Goal: Use online tool/utility: Utilize a website feature to perform a specific function

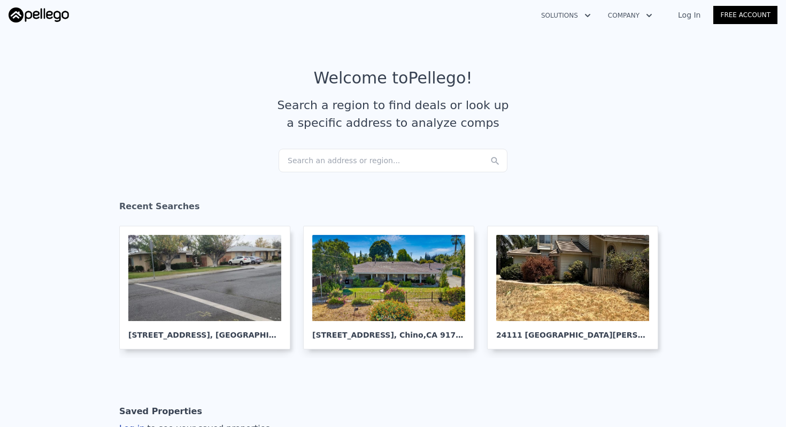
click at [362, 157] on div "Search an address or region..." at bounding box center [393, 161] width 229 height 24
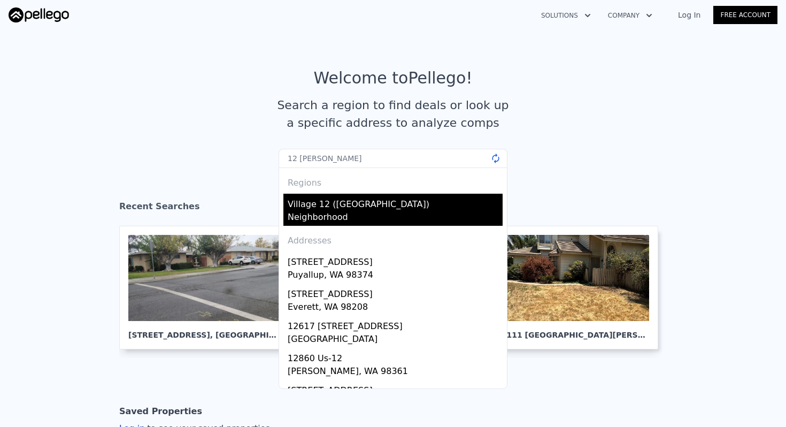
type input "12 woodleaf irvine"
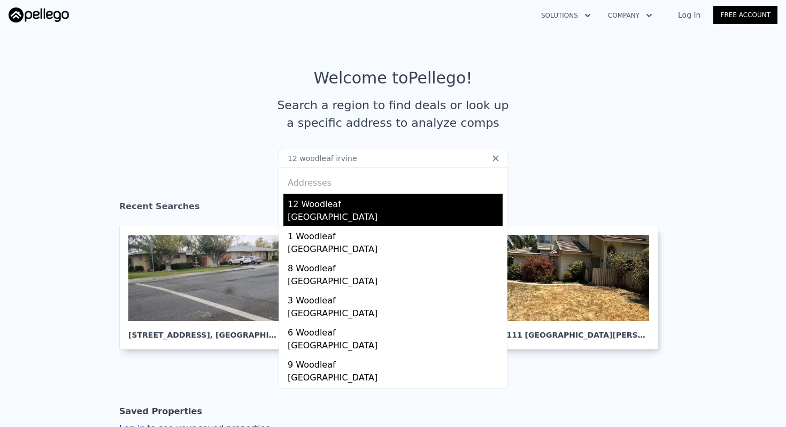
click at [369, 203] on div "12 Woodleaf" at bounding box center [395, 202] width 215 height 17
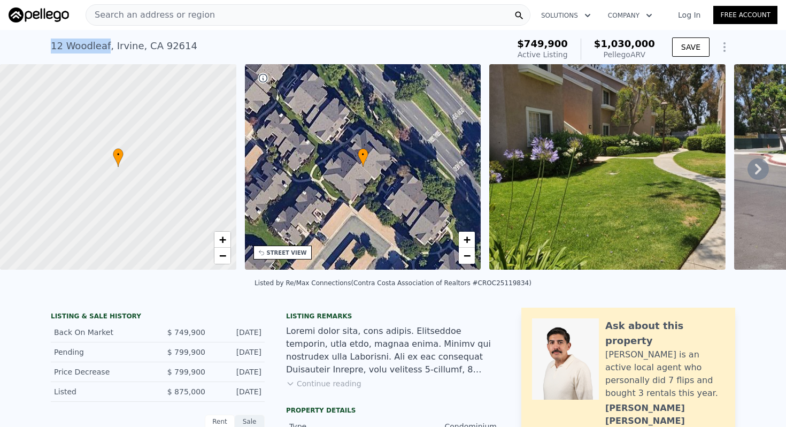
drag, startPoint x: 49, startPoint y: 45, endPoint x: 104, endPoint y: 47, distance: 55.1
click at [104, 47] on div "[STREET_ADDRESS] Active at $749,900 (~ARV $1.030m ) $749,900 Active Listing $1,…" at bounding box center [393, 47] width 786 height 34
copy div "12 Woodleaf"
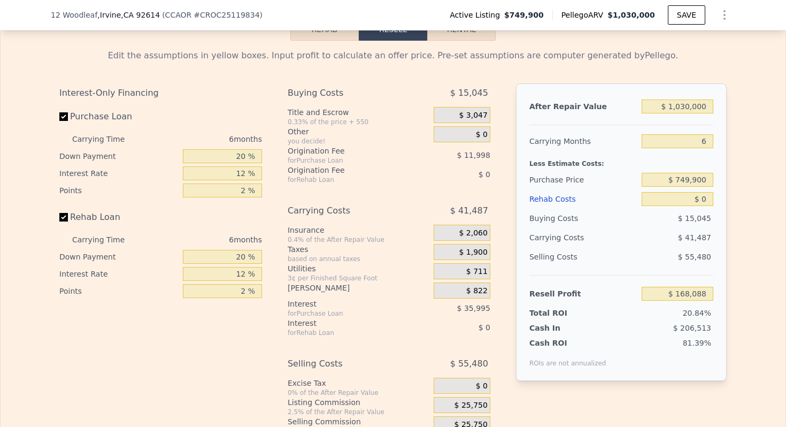
scroll to position [1638, 0]
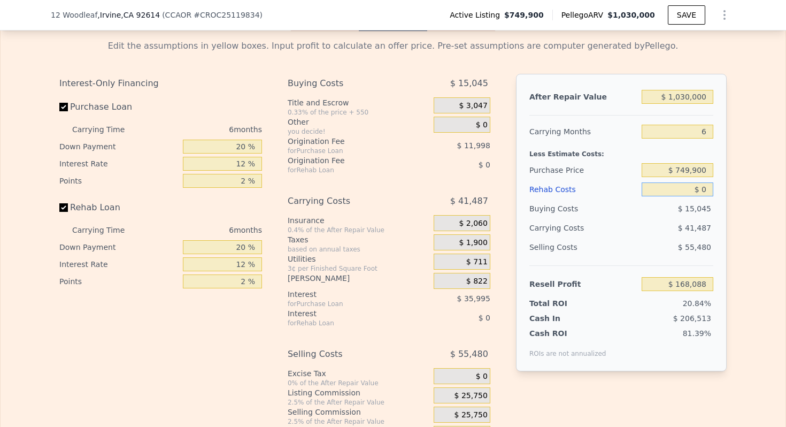
click at [709, 190] on input "$ 0" at bounding box center [678, 189] width 72 height 14
type input "$ 10,000"
type input "$ 157,448"
type input "$ 100,000"
type input "$ 61,688"
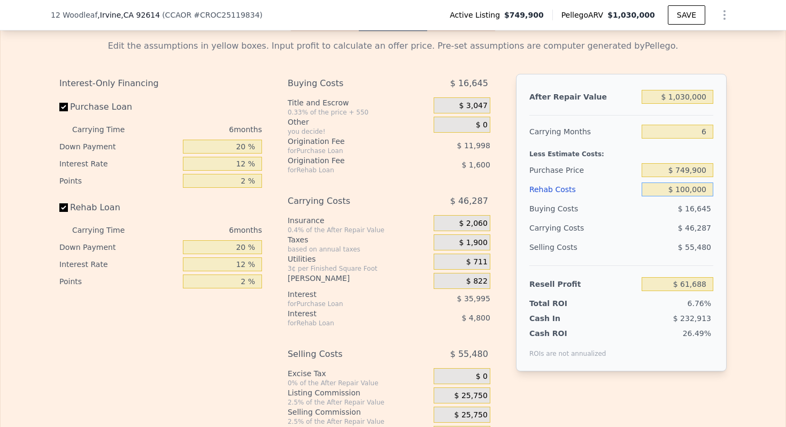
type input "$ 1,000,000"
type input "-$ 895,912"
type input "$ 100,000"
type input "$ 61,688"
type input "$ 100,000"
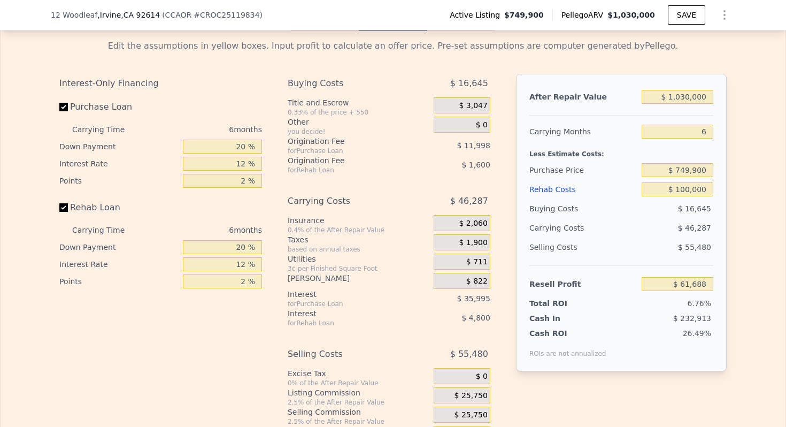
click at [739, 256] on div "Edit the assumptions in yellow boxes. Input profit to calculate an offer price.…" at bounding box center [393, 238] width 785 height 414
click at [695, 90] on input "$ 1,030,000" at bounding box center [678, 97] width 72 height 14
type input "$ 90"
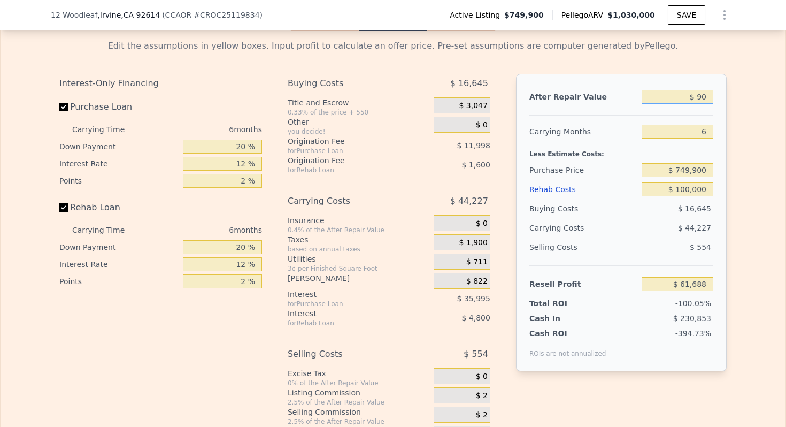
type input "-$ 911,313"
type input "$ 900"
type input "-$ 911,236"
type input "$ 9,000"
type input "-$ 902,820"
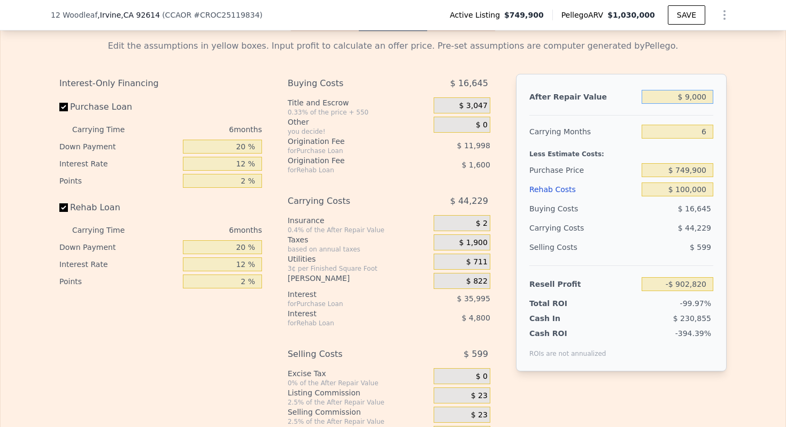
type input "$ 90,000"
type input "-$ 826,302"
type input "$ 900,000"
type input "-$ 61,119"
type input "$ 900,000"
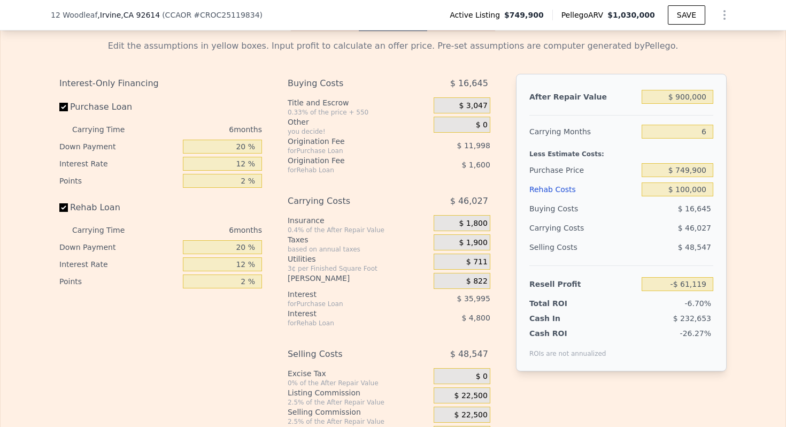
click at [786, 195] on div "Rehab Resell Rental Edit the assumptions in yellow boxes. Input profit to calcu…" at bounding box center [393, 227] width 786 height 532
click at [684, 186] on input "$ 100,000" at bounding box center [678, 189] width 72 height 14
click at [744, 224] on div "Edit the assumptions in yellow boxes. Input profit to calculate an offer price.…" at bounding box center [393, 238] width 785 height 414
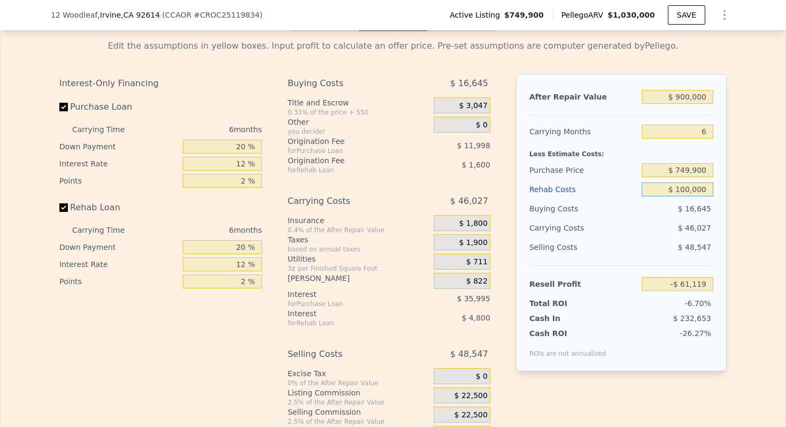
click at [693, 192] on input "$ 100,000" at bounding box center [678, 189] width 72 height 14
type input "$ 50,000"
type input "-$ 7,919"
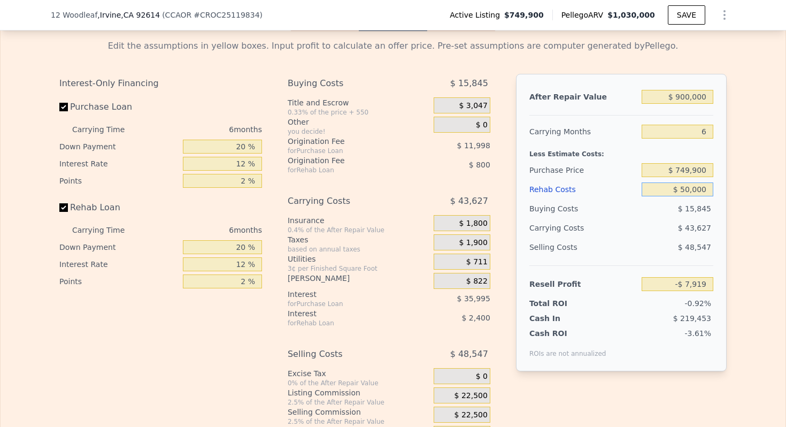
type input "$ 50,000"
click at [697, 165] on input "$ 749,900" at bounding box center [678, 170] width 72 height 14
type input "$ 700,000"
click at [572, 160] on div "Purchase Price" at bounding box center [584, 169] width 108 height 19
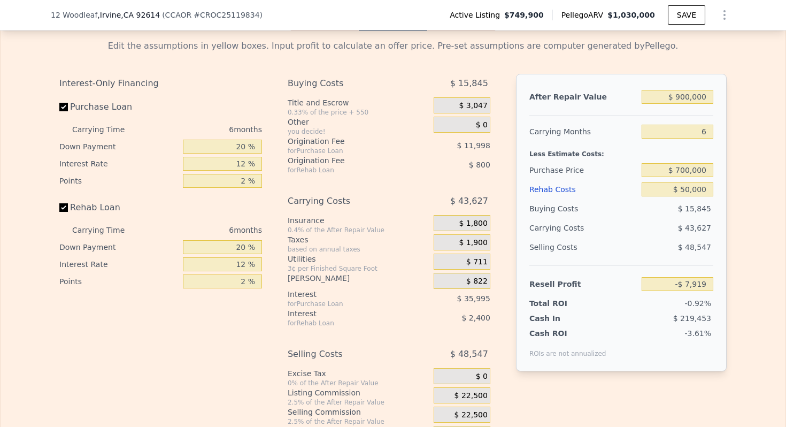
type input "$ 45,339"
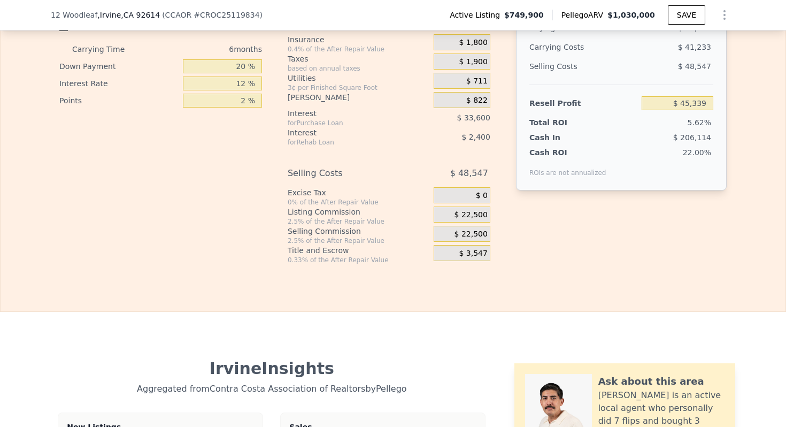
scroll to position [1845, 0]
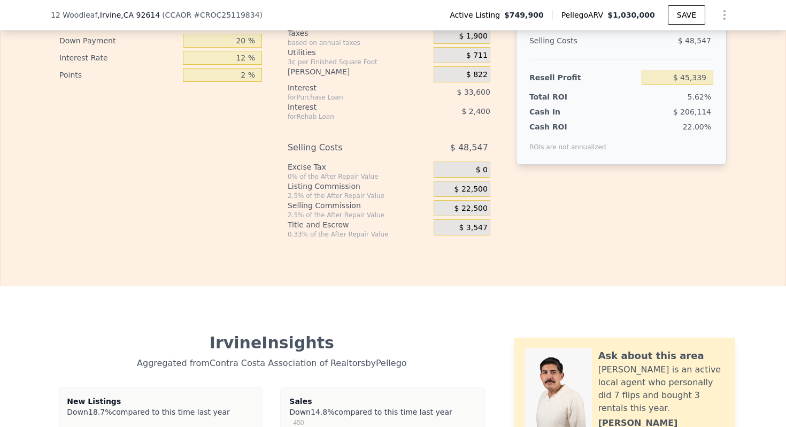
click at [469, 186] on span "$ 22,500" at bounding box center [471, 190] width 33 height 10
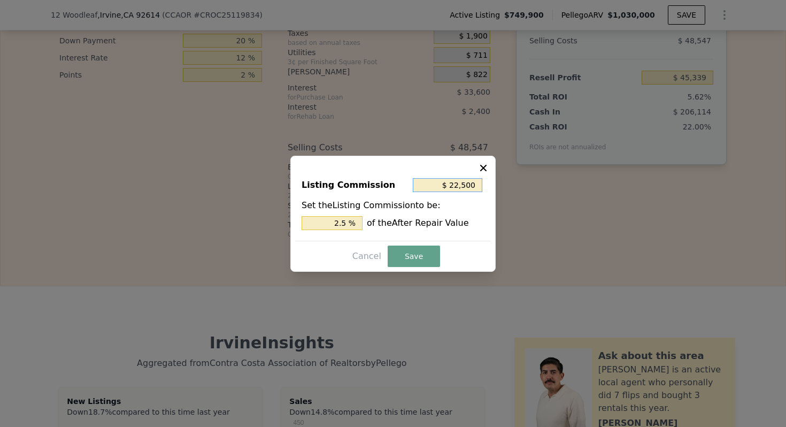
click at [456, 184] on input "$ 22,500" at bounding box center [448, 185] width 70 height 14
click at [318, 229] on div "Listing Commission $ 22,500 Set the Listing Commission to be: 2.5 % of the Afte…" at bounding box center [393, 205] width 196 height 72
click at [464, 181] on input "$ 22,500" at bounding box center [448, 185] width 70 height 14
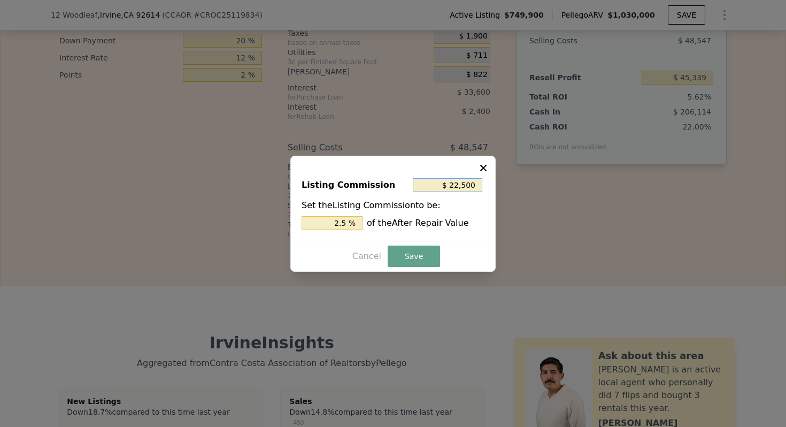
type input "$ 1"
type input "0.000 %"
type input "$ 10"
type input "0.001 %"
type input "$ 100"
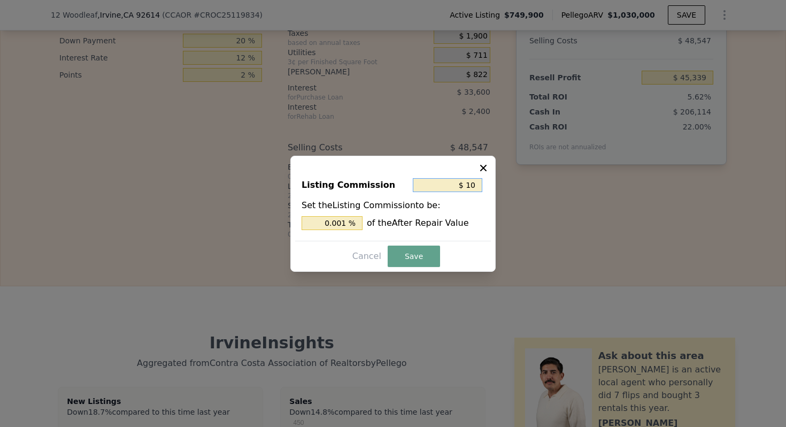
type input "0.011 %"
type input "$ 1,000"
type input "0.111 %"
type input "$ 10,000"
type input "1.111 %"
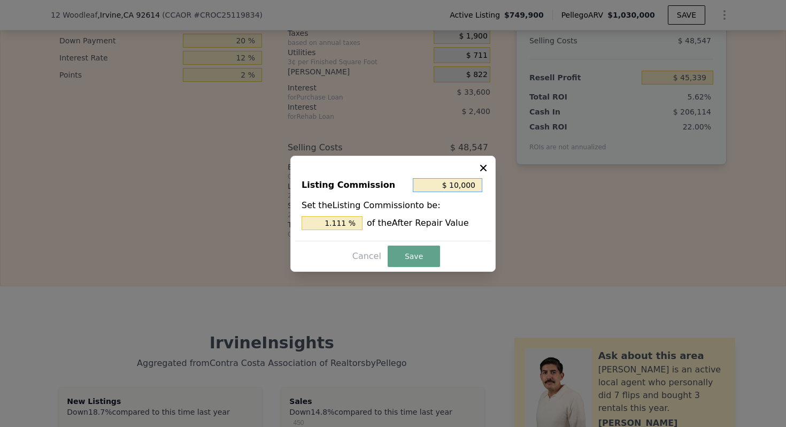
type input "$ 1,000"
type input "0.111 %"
type input "$ 100"
type input "0.011 %"
type input "$ 10"
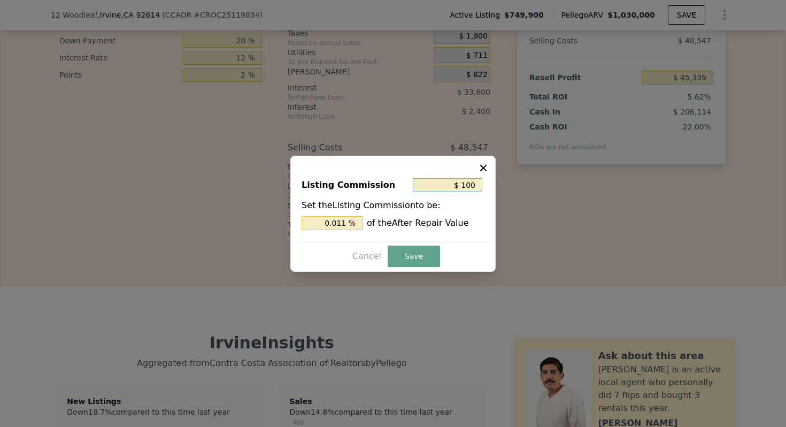
type input "0.001 %"
type input "$ 1"
type input "0.000 %"
type input "$ 45"
type input "0.005 %"
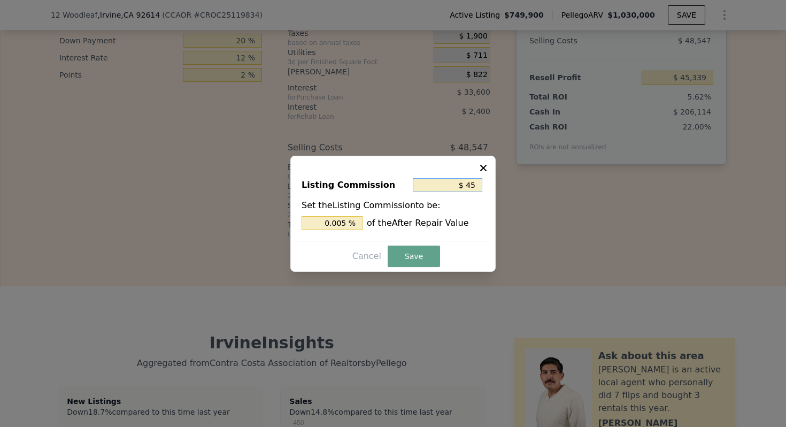
type input "$ 450"
type input "0.05 %"
type input "$ 4,500"
type input "0.5 %"
type input "$ 4,500"
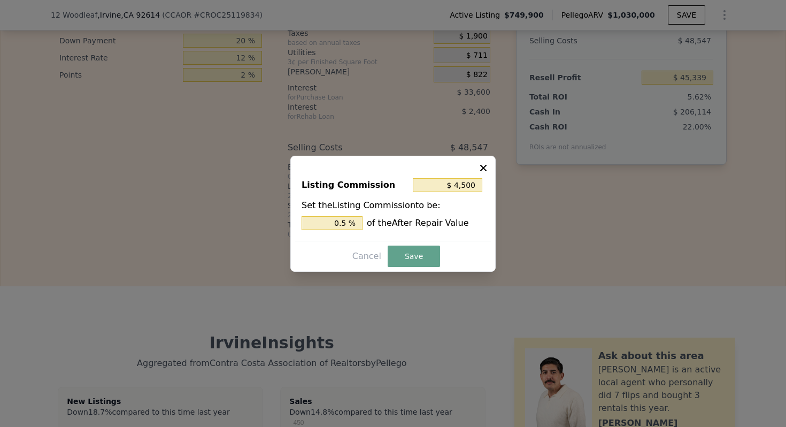
click at [431, 238] on div "Listing Commission $ 4,500 Set the Listing Commission to be: 0.5 % of the After…" at bounding box center [393, 205] width 196 height 72
click at [426, 254] on button "Save" at bounding box center [414, 256] width 52 height 21
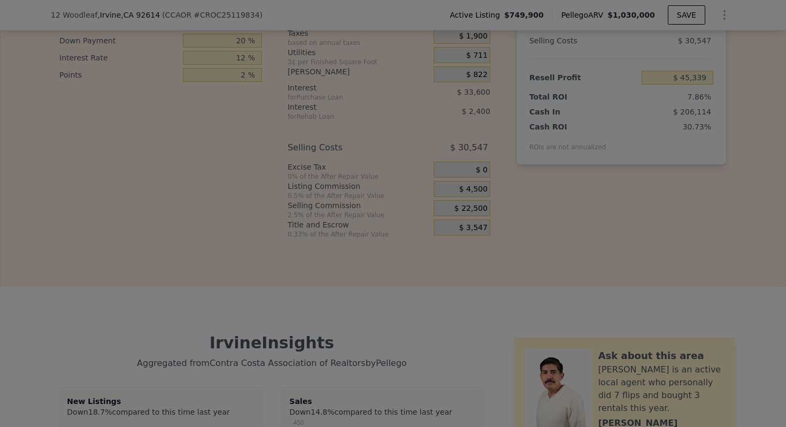
type input "$ 63,339"
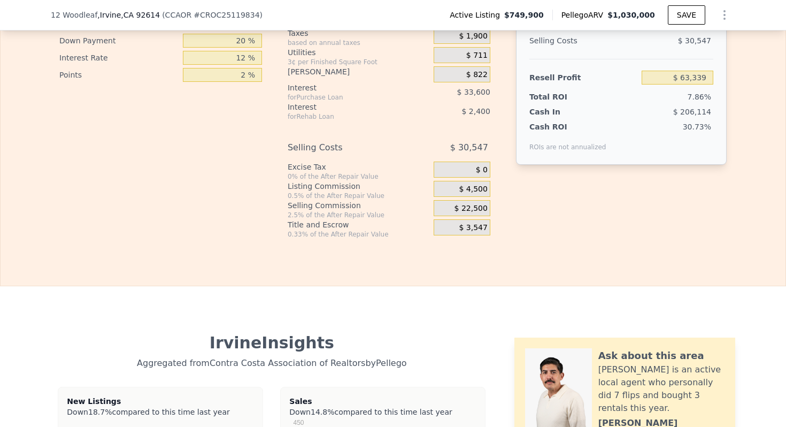
click at [460, 208] on span "$ 22,500" at bounding box center [471, 209] width 33 height 10
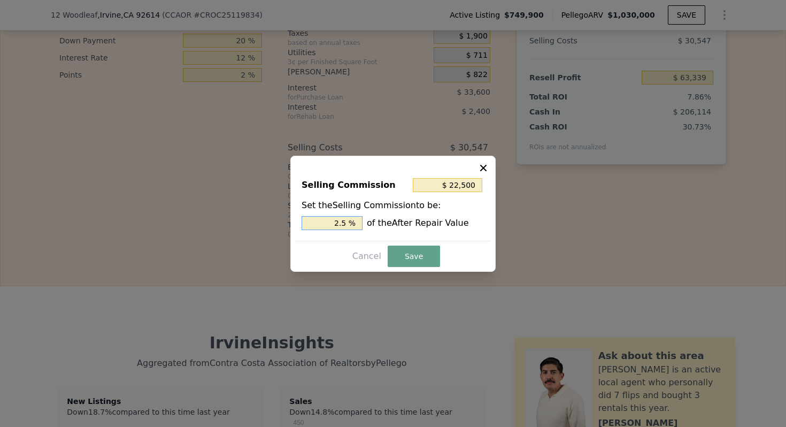
click at [347, 220] on input "2.5 %" at bounding box center [332, 223] width 61 height 14
type input "$ 18,000"
type input "2.0 %"
click at [408, 249] on button "Save" at bounding box center [414, 256] width 52 height 21
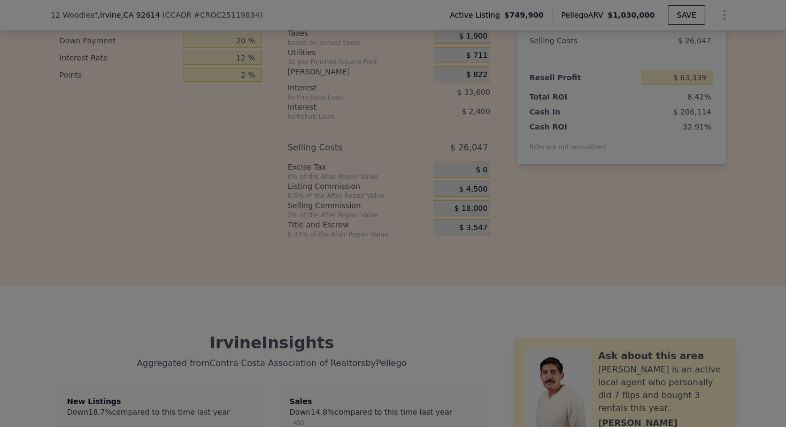
type input "$ 67,839"
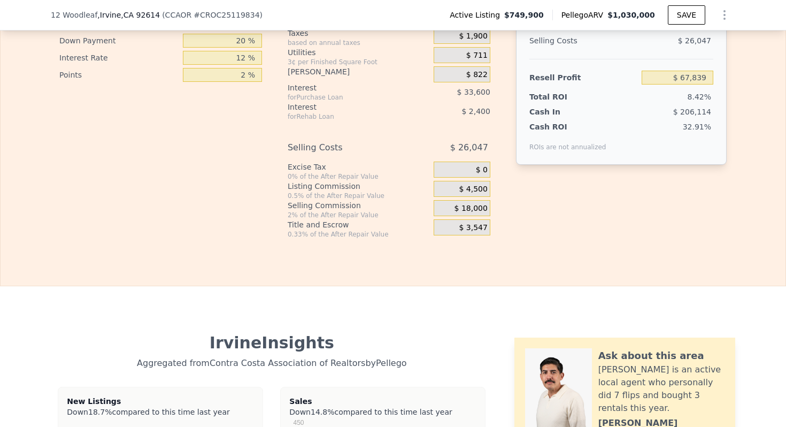
click at [482, 229] on span "$ 3,547" at bounding box center [473, 228] width 28 height 10
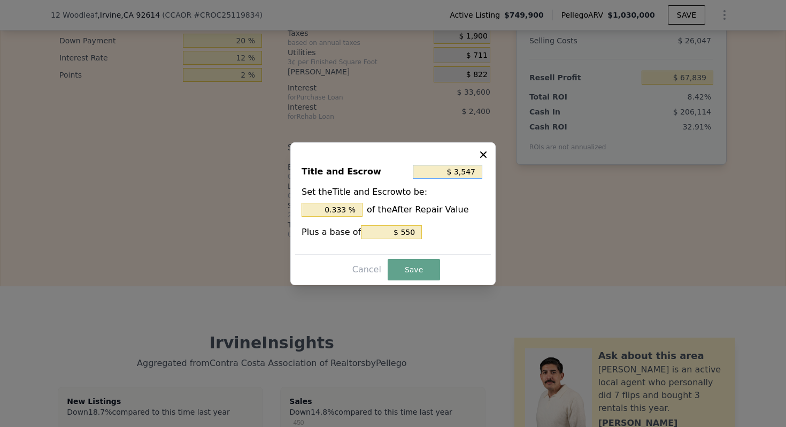
click at [448, 170] on input "$ 3,547" at bounding box center [448, 172] width 70 height 14
type input "$ 2"
type input "0.000 %"
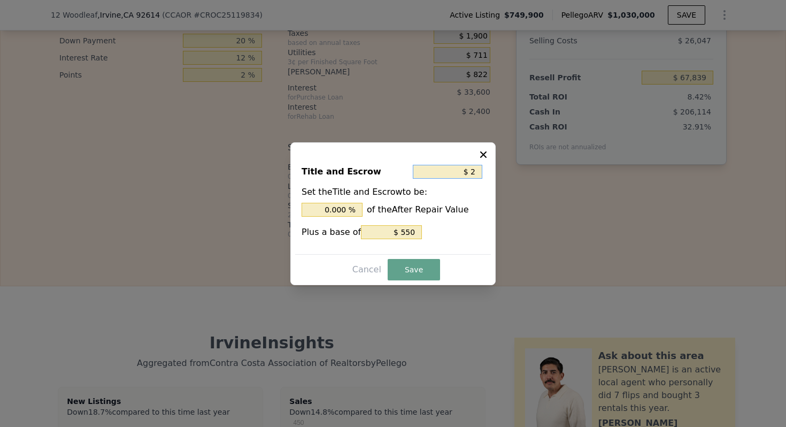
type input "$ 22"
type input "0.002 %"
type input "$ 220"
type input "0.024 %"
type input "$ 2,200"
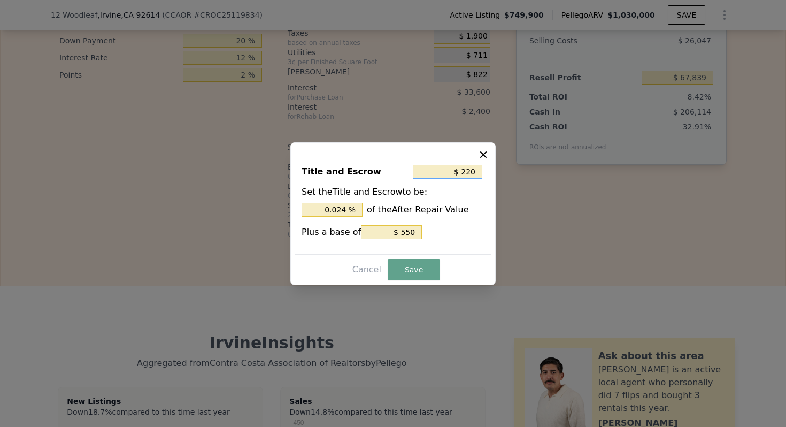
type input "0.244 %"
type input "$ 2,200"
click at [409, 272] on button "Save" at bounding box center [414, 269] width 52 height 21
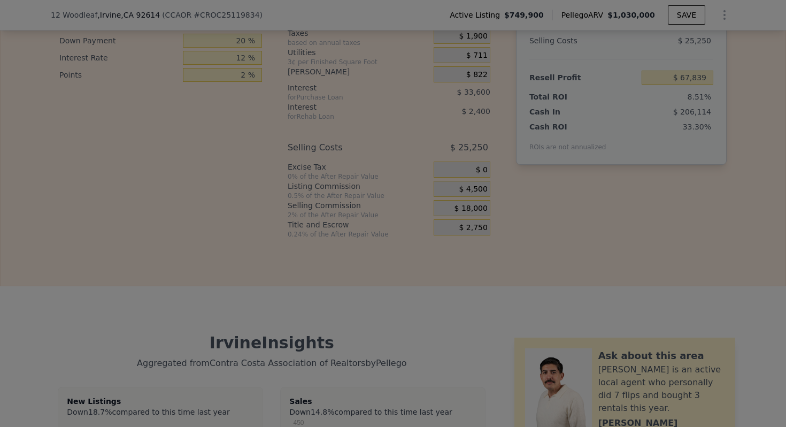
type input "$ 68,636"
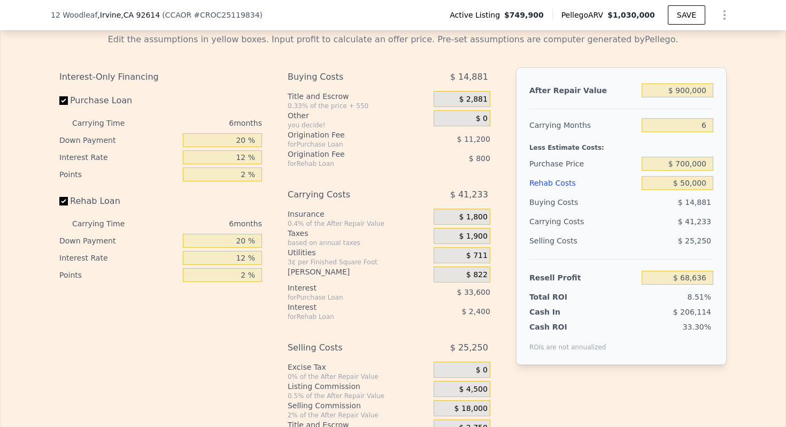
scroll to position [1644, 0]
click at [684, 171] on div "$ 700,000" at bounding box center [678, 164] width 72 height 19
click at [684, 184] on input "$ 50,000" at bounding box center [678, 184] width 72 height 14
type input "$ 8,000"
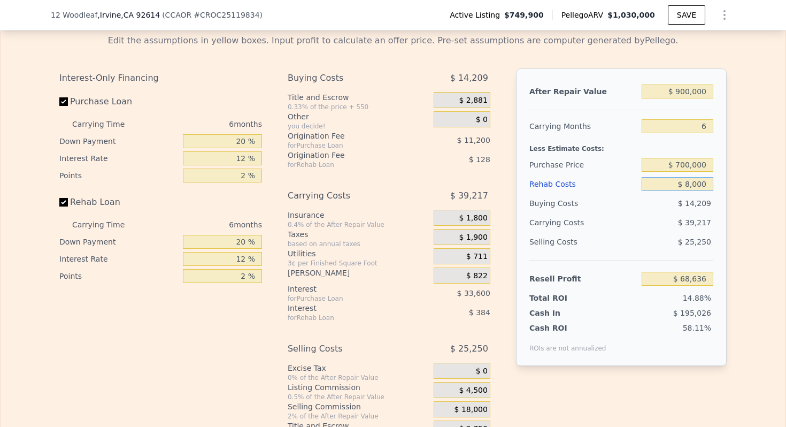
type input "$ 113,324"
type input "$ 80,000"
type input "$ 36,716"
type input "$ 80,000"
click at [648, 229] on div "$ 42,673" at bounding box center [657, 222] width 113 height 19
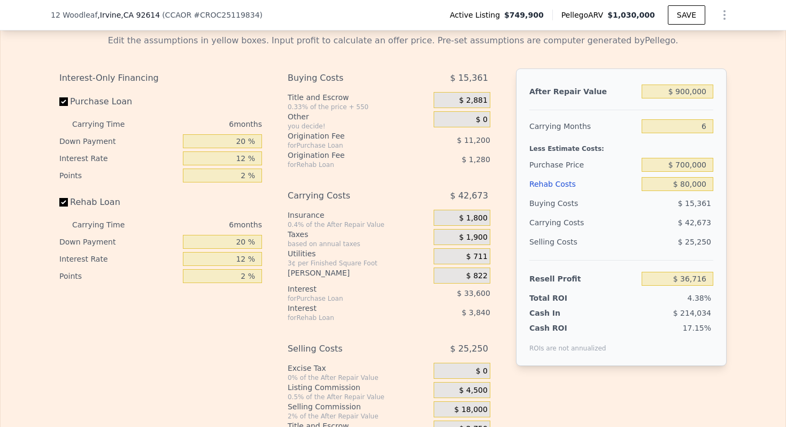
click at [482, 94] on div "$ 2,881" at bounding box center [462, 100] width 57 height 16
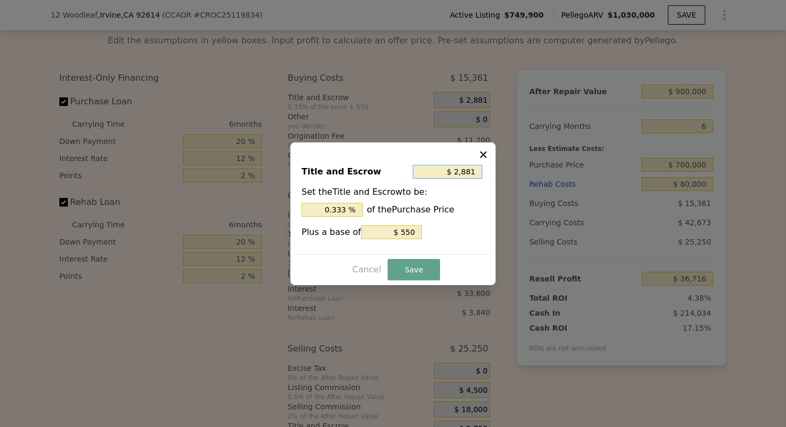
click at [471, 171] on input "$ 2,881" at bounding box center [448, 172] width 70 height 14
type input "$ 9"
type input "0.001 %"
type input "$ 0"
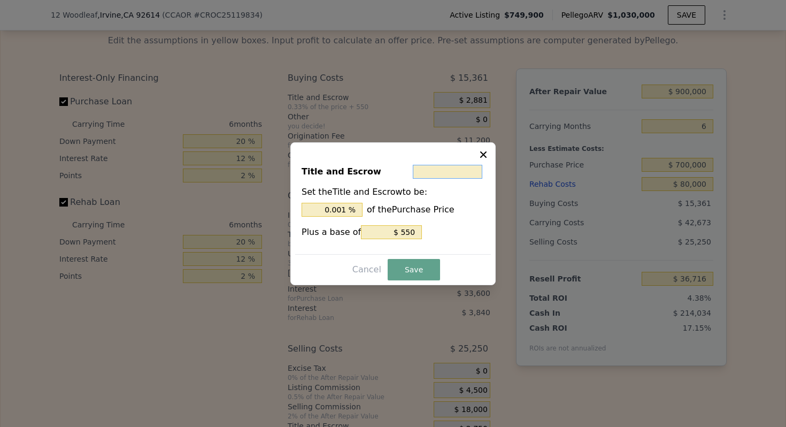
type input "0 %"
type input "$ 0"
click at [416, 270] on button "Save" at bounding box center [414, 269] width 52 height 21
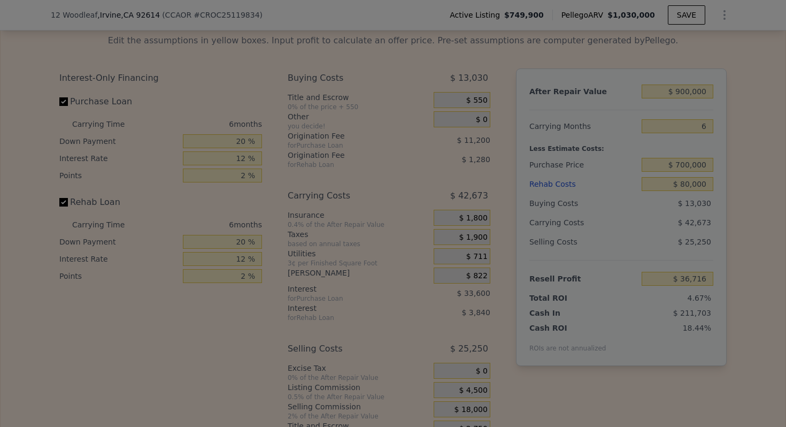
type input "$ 39,047"
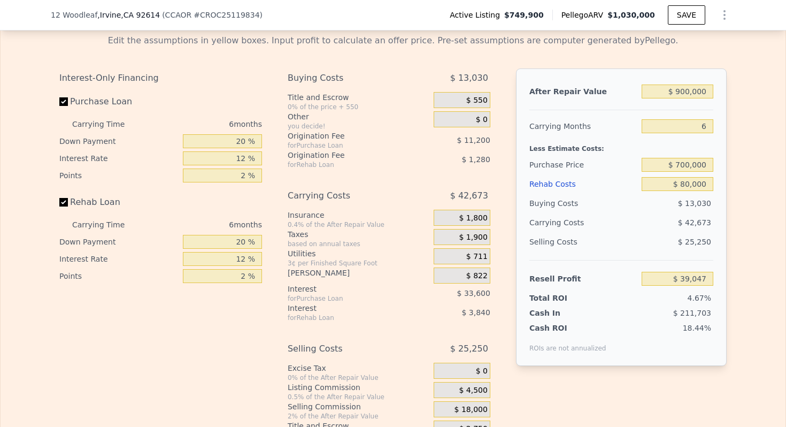
click at [486, 100] on span "$ 550" at bounding box center [476, 101] width 21 height 10
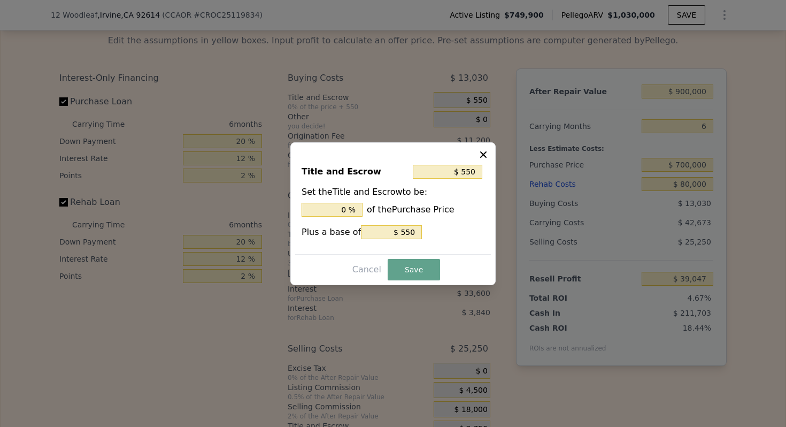
click at [487, 150] on icon at bounding box center [483, 154] width 11 height 11
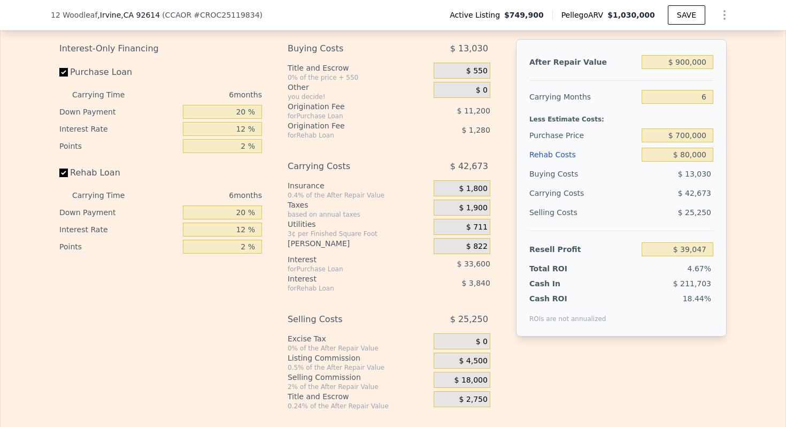
scroll to position [1674, 0]
drag, startPoint x: 672, startPoint y: 277, endPoint x: 715, endPoint y: 277, distance: 42.3
click at [715, 277] on div "After Repair Value $ 900,000 Carrying Months 6 Less Estimate Costs: Purchase Pr…" at bounding box center [621, 187] width 211 height 297
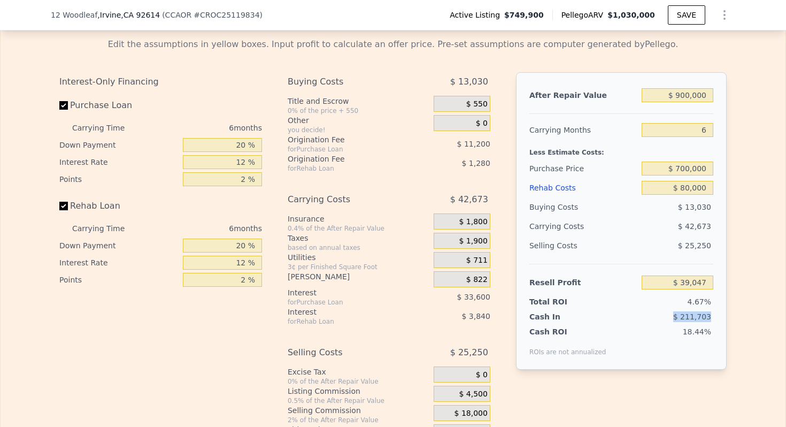
scroll to position [1641, 0]
drag, startPoint x: 680, startPoint y: 187, endPoint x: 725, endPoint y: 188, distance: 44.4
click at [725, 188] on div "After Repair Value $ 900,000 Carrying Months 6 Less Estimate Costs: Purchase Pr…" at bounding box center [621, 220] width 211 height 297
drag, startPoint x: 707, startPoint y: 183, endPoint x: 683, endPoint y: 183, distance: 24.1
click at [682, 183] on input "$ 80,000" at bounding box center [678, 187] width 72 height 14
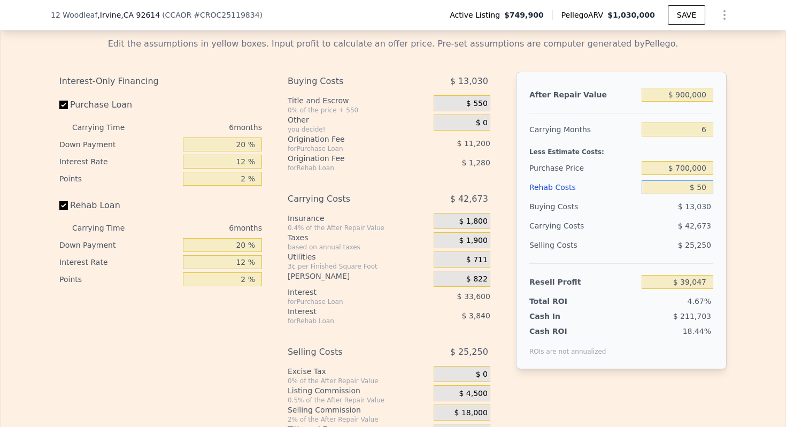
type input "$ 500"
type input "$ 123,635"
type input "$ 50,000"
type input "$ 70,967"
type input "$ 50,000"
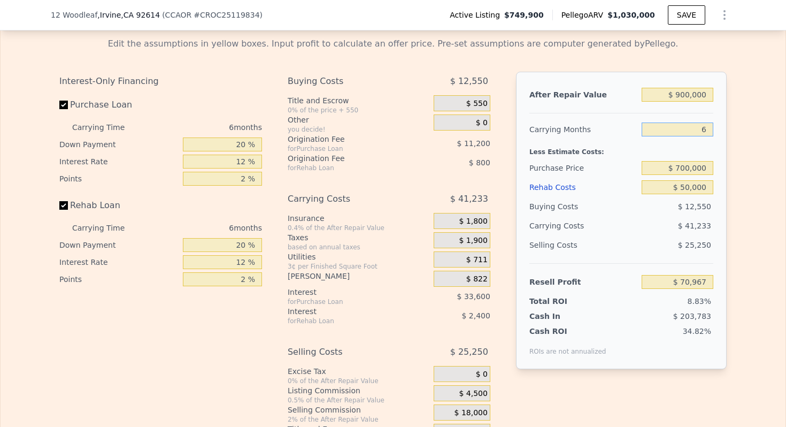
click at [711, 126] on input "6" at bounding box center [678, 129] width 72 height 14
type input "3"
type input "$ 91,583"
type input "3"
click at [731, 171] on div "Edit the assumptions in yellow boxes. Input profit to calculate an offer price.…" at bounding box center [393, 236] width 685 height 414
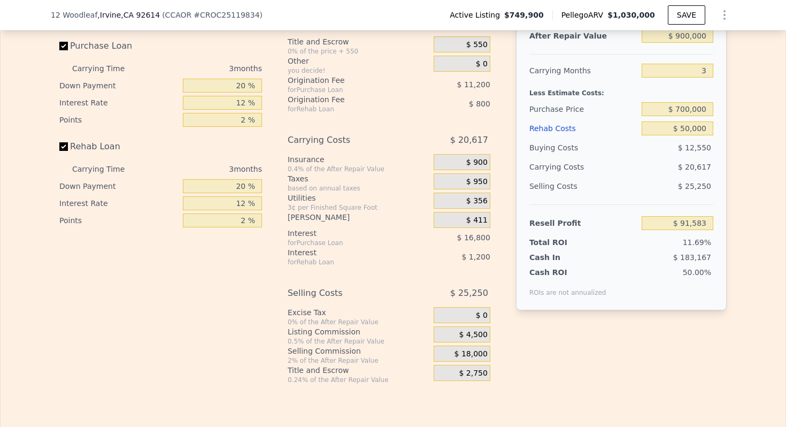
scroll to position [1691, 0]
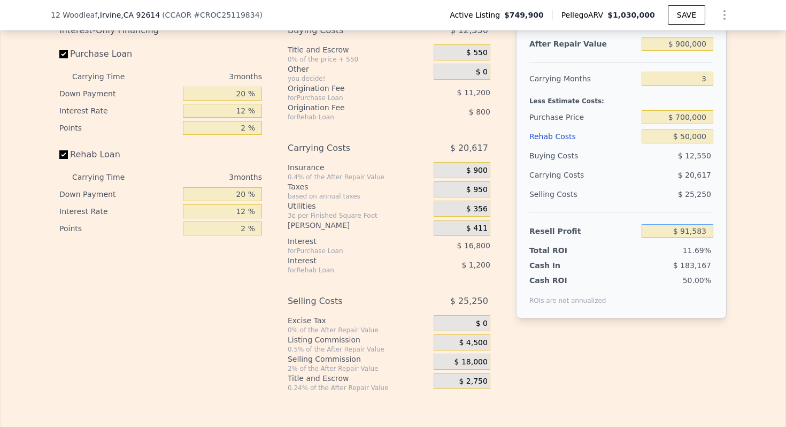
click at [698, 235] on input "$ 91,583" at bounding box center [678, 231] width 72 height 14
click at [689, 113] on input "$ 700,000" at bounding box center [678, 117] width 72 height 14
type input "$ 725,000"
click at [749, 124] on div "Edit the assumptions in yellow boxes. Input profit to calculate an offer price.…" at bounding box center [393, 185] width 785 height 414
type input "$ 65,583"
